Goal: Register for event/course

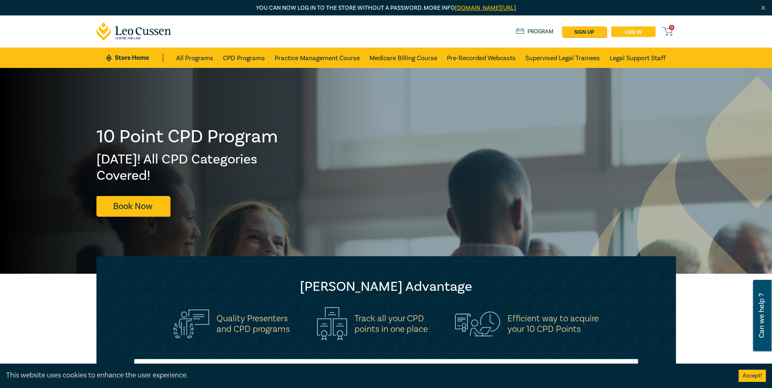
click at [637, 33] on link "Log in" at bounding box center [634, 31] width 44 height 11
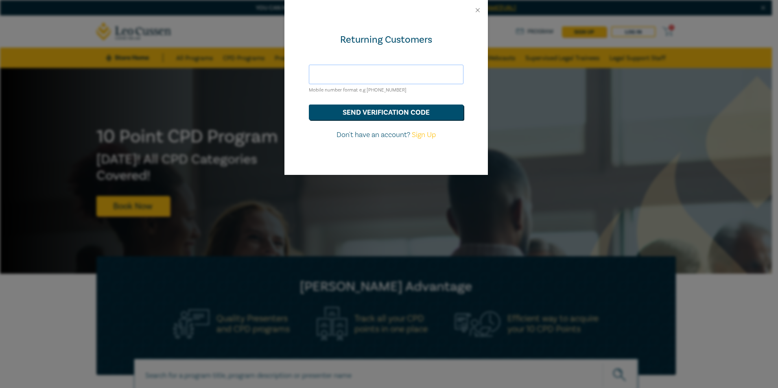
click at [344, 70] on input "text" at bounding box center [386, 75] width 155 height 20
type input "0438801228"
click at [388, 114] on button "send verification code" at bounding box center [386, 112] width 155 height 15
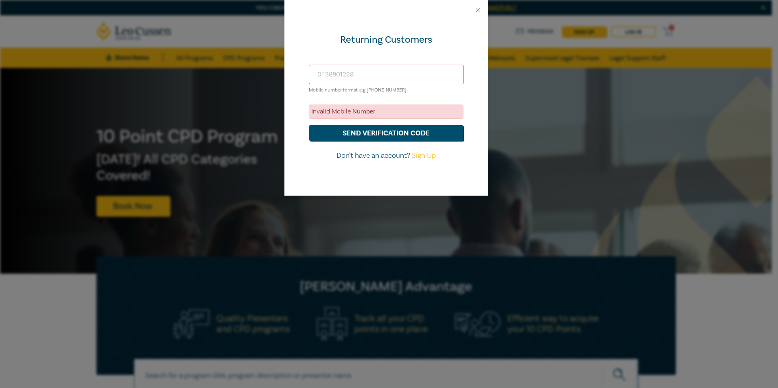
click at [366, 70] on input "0438801228" at bounding box center [386, 75] width 155 height 20
click at [426, 155] on link "Sign Up" at bounding box center [424, 155] width 24 height 9
select select "AU"
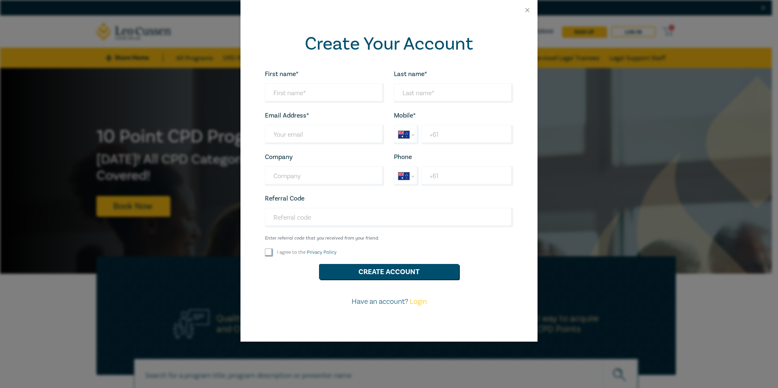
click at [528, 7] on div at bounding box center [389, 10] width 297 height 20
click at [527, 9] on button "Close" at bounding box center [527, 10] width 7 height 7
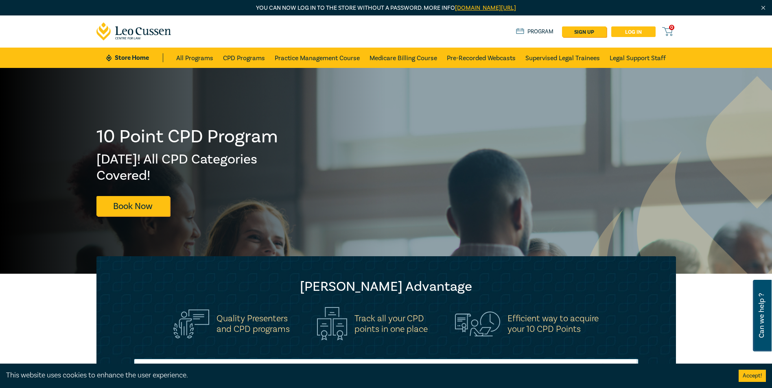
click at [623, 31] on link "Log in" at bounding box center [634, 31] width 44 height 11
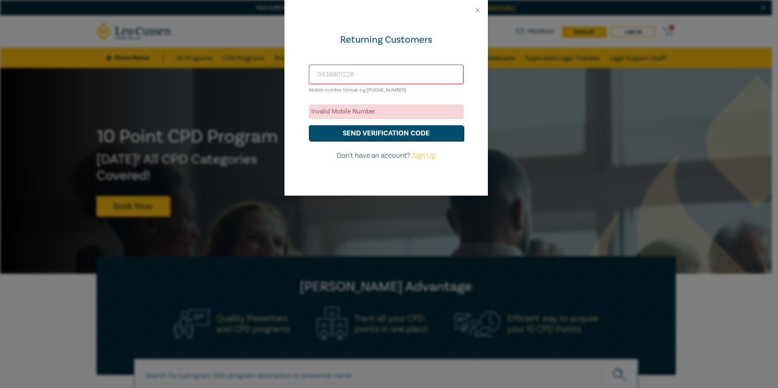
click at [352, 71] on input "0438801228" at bounding box center [386, 75] width 155 height 20
drag, startPoint x: 370, startPoint y: 72, endPoint x: 196, endPoint y: 56, distance: 174.6
click at [196, 57] on div "Returning Customers [PHONE_NUMBER] Mobile number format e.g [PHONE_NUMBER] Inva…" at bounding box center [389, 194] width 778 height 388
type input "0438801228"
click at [374, 129] on button "send verification code" at bounding box center [386, 132] width 155 height 15
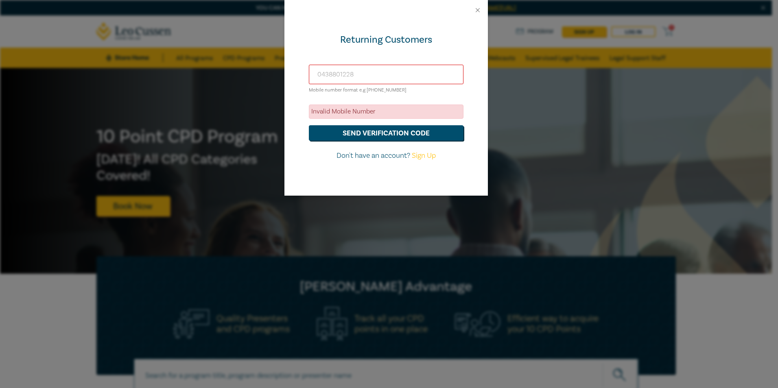
click at [351, 69] on input "0438801228" at bounding box center [386, 75] width 155 height 20
click at [353, 72] on input "0438801228" at bounding box center [386, 75] width 155 height 20
click at [480, 7] on button "Close" at bounding box center [477, 10] width 7 height 7
